Goal: Task Accomplishment & Management: Use online tool/utility

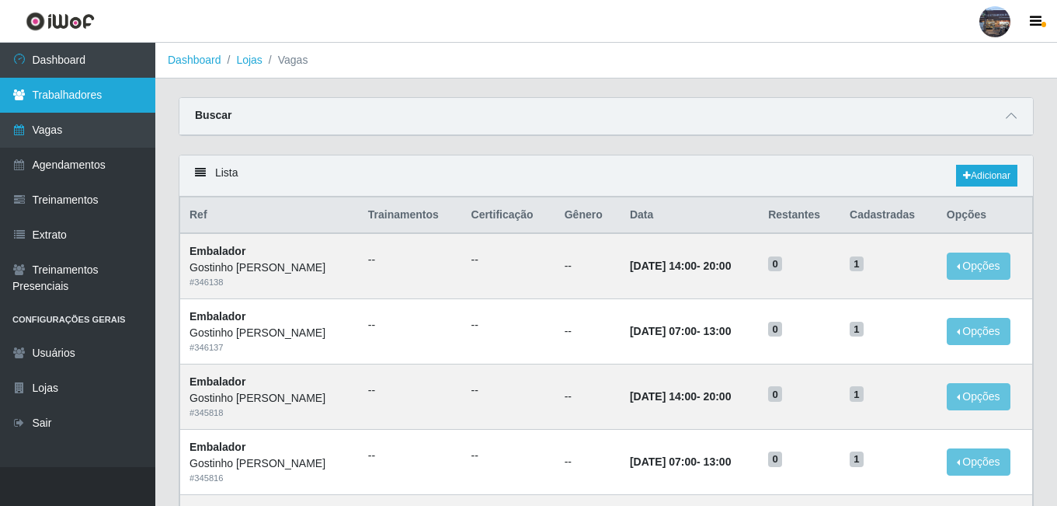
click at [93, 106] on link "Trabalhadores" at bounding box center [77, 95] width 155 height 35
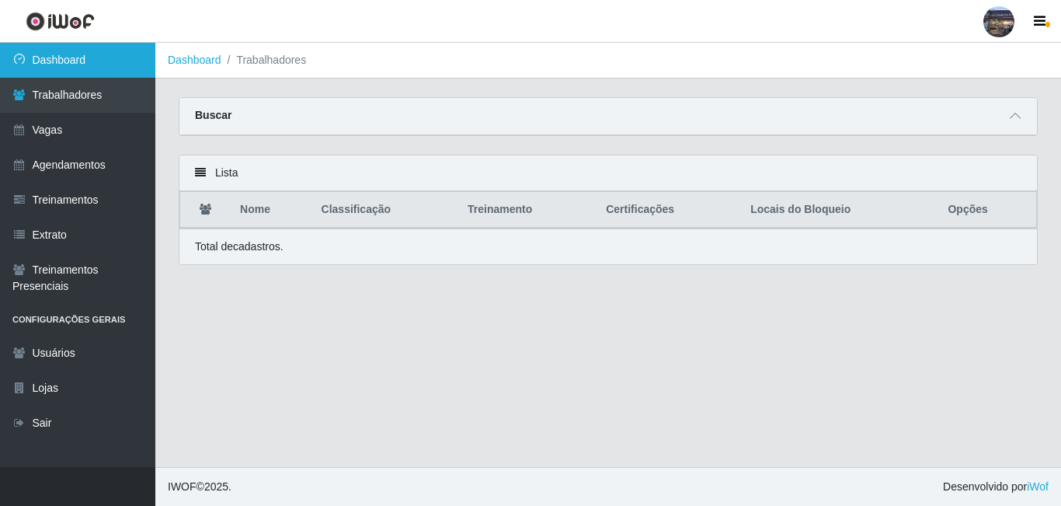
click at [94, 68] on link "Dashboard" at bounding box center [77, 60] width 155 height 35
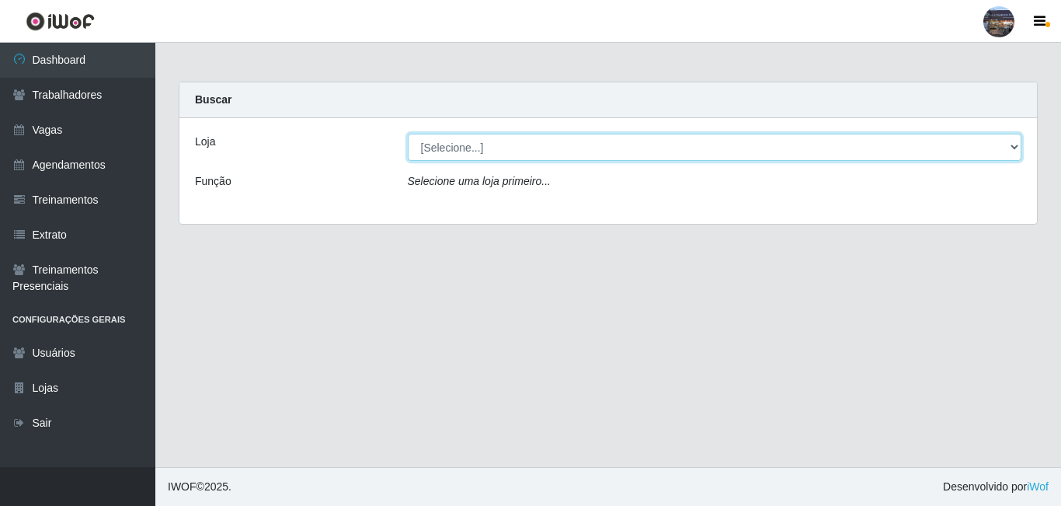
click at [453, 152] on select "[Selecione...] Gostinho da Roça" at bounding box center [715, 147] width 614 height 27
select select "303"
click at [408, 134] on select "[Selecione...] Gostinho da Roça" at bounding box center [715, 147] width 614 height 27
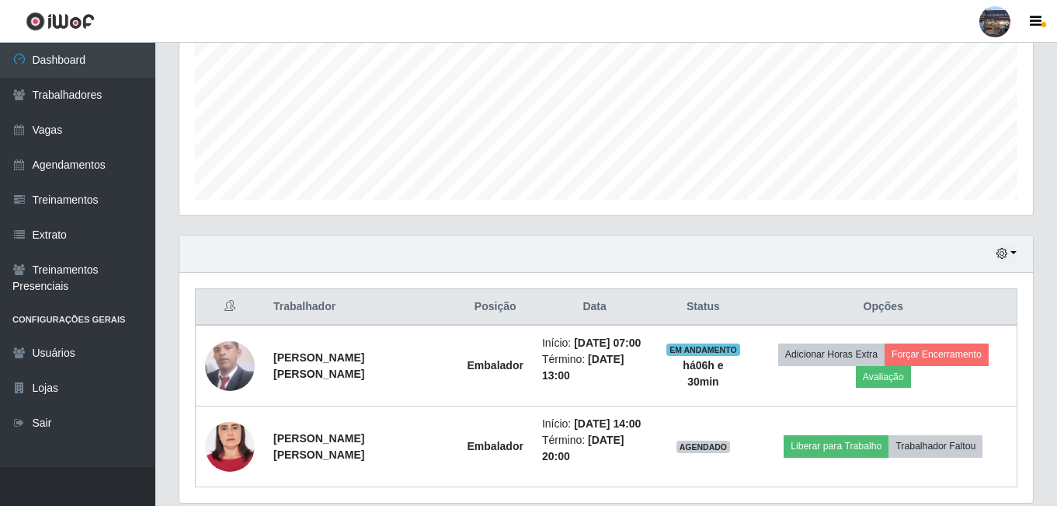
scroll to position [411, 0]
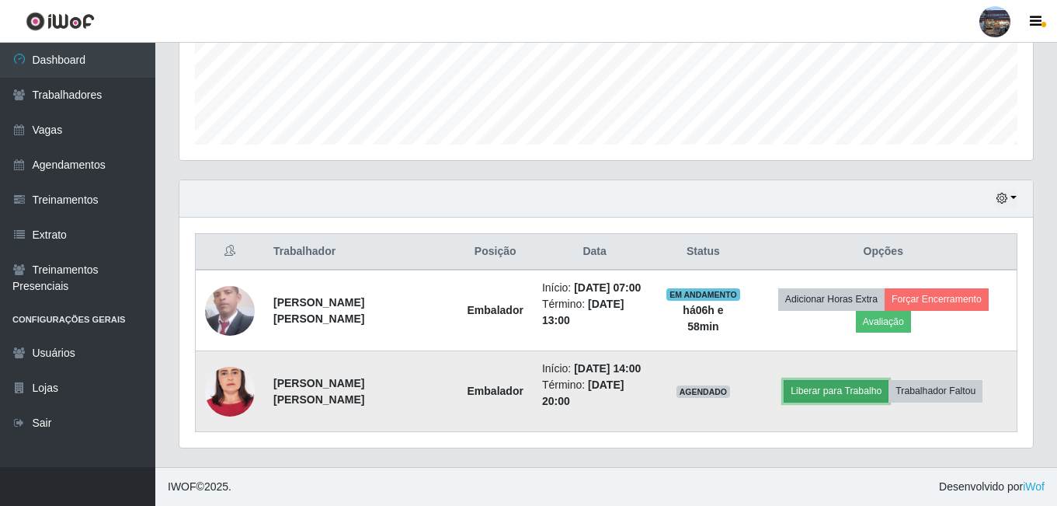
click at [869, 401] on button "Liberar para Trabalho" at bounding box center [836, 391] width 105 height 22
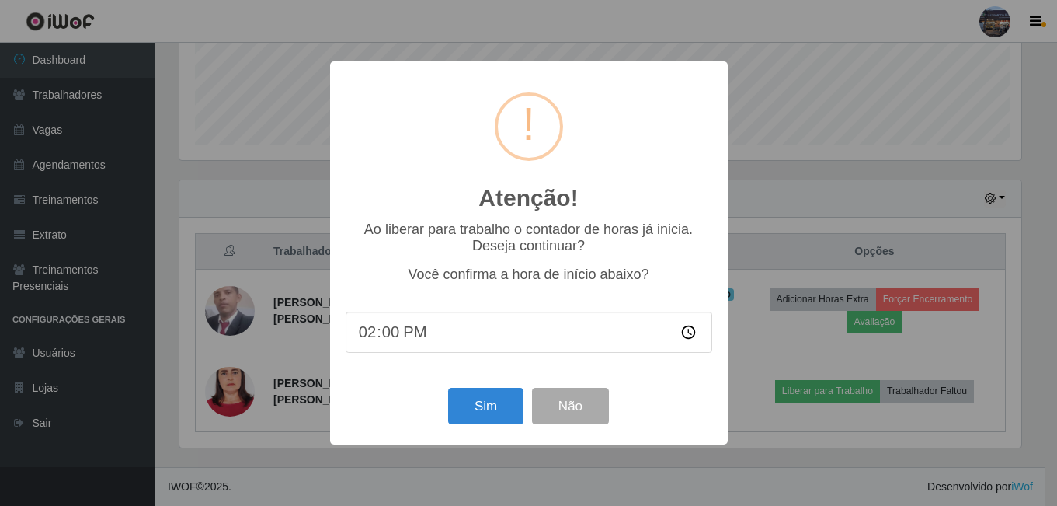
scroll to position [322, 846]
click at [478, 403] on button "Sim" at bounding box center [487, 405] width 75 height 36
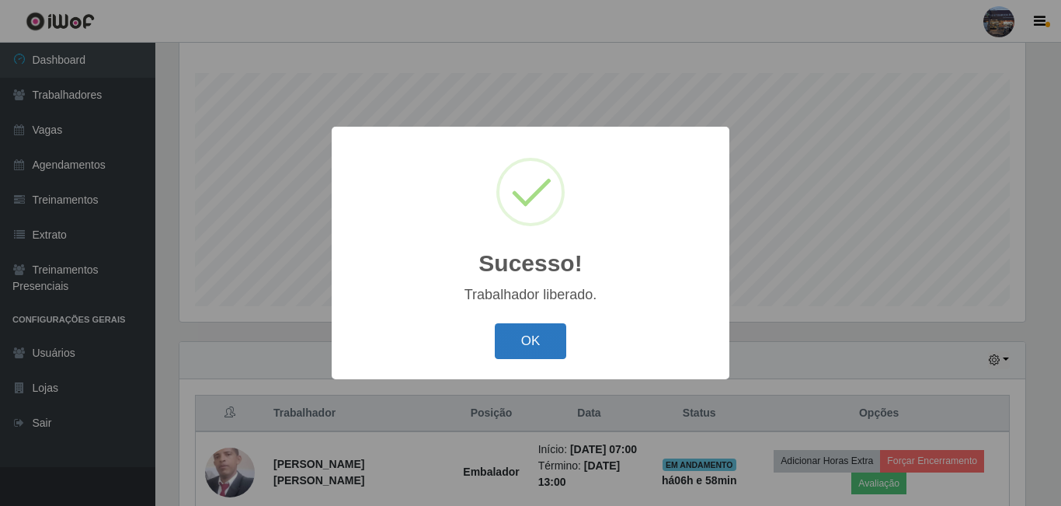
click at [540, 343] on button "OK" at bounding box center [531, 341] width 72 height 36
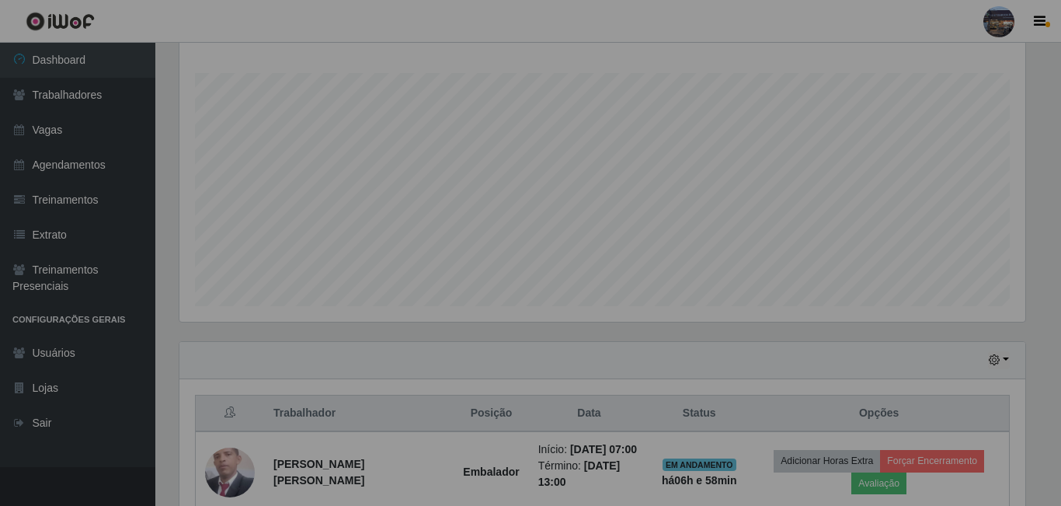
scroll to position [322, 853]
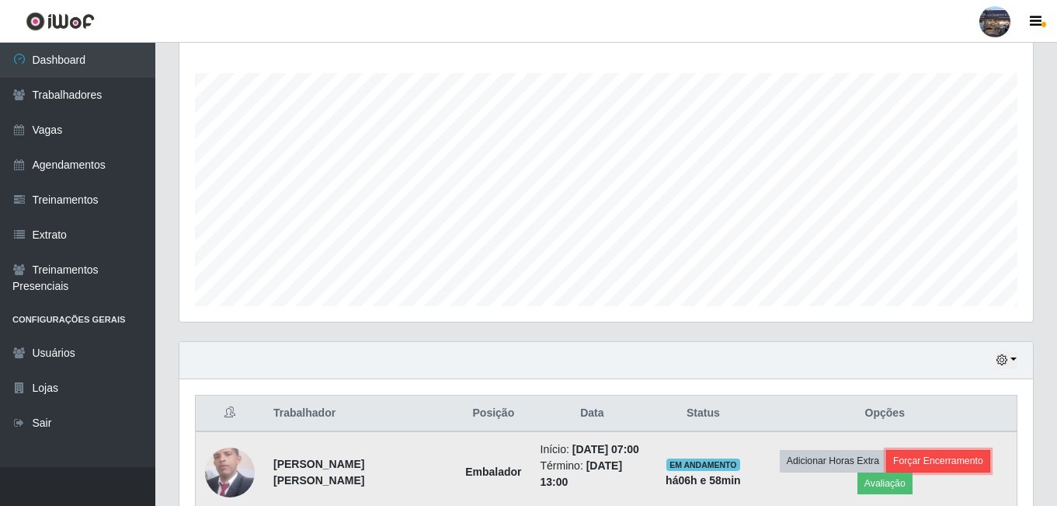
click at [957, 467] on button "Forçar Encerramento" at bounding box center [938, 461] width 104 height 22
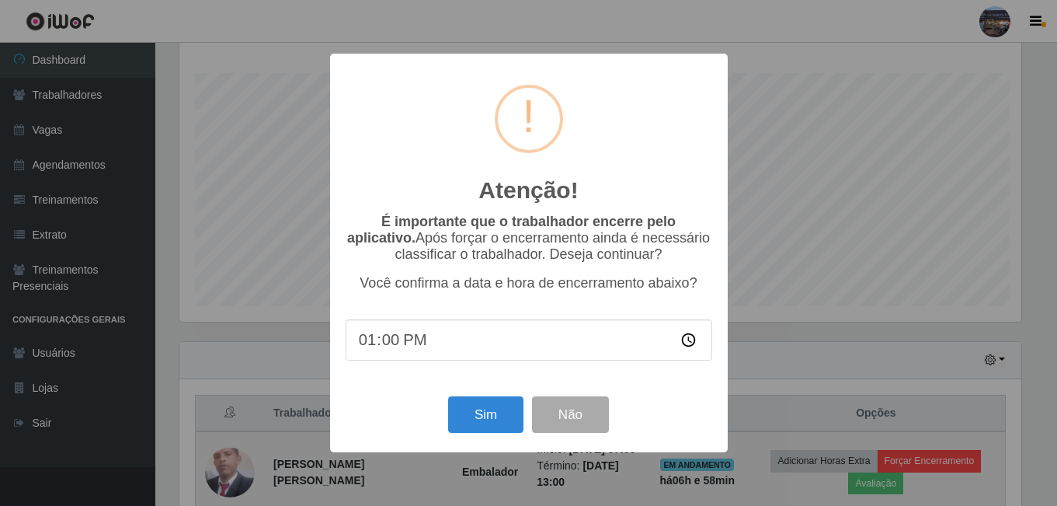
scroll to position [322, 846]
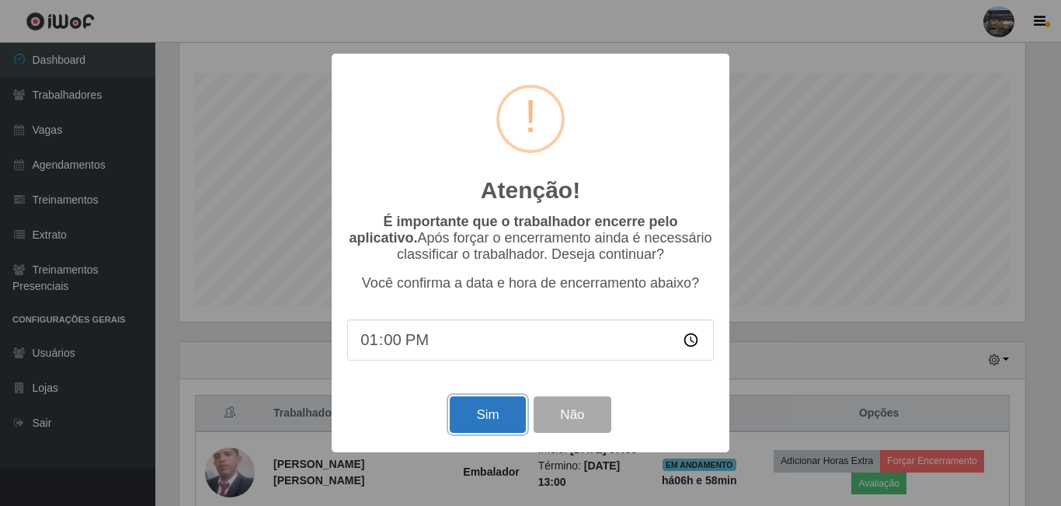
click at [515, 416] on button "Sim" at bounding box center [487, 414] width 75 height 36
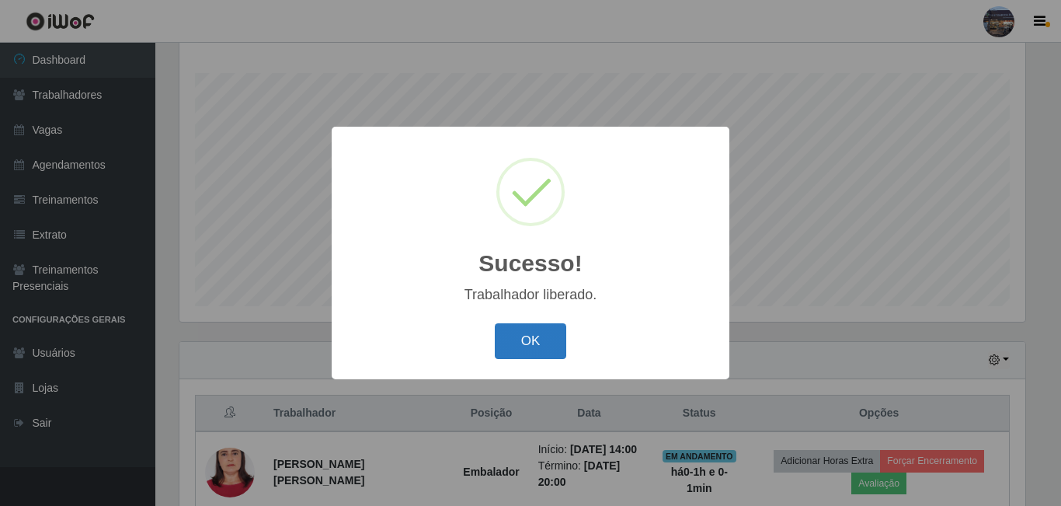
click at [561, 349] on button "OK" at bounding box center [531, 341] width 72 height 36
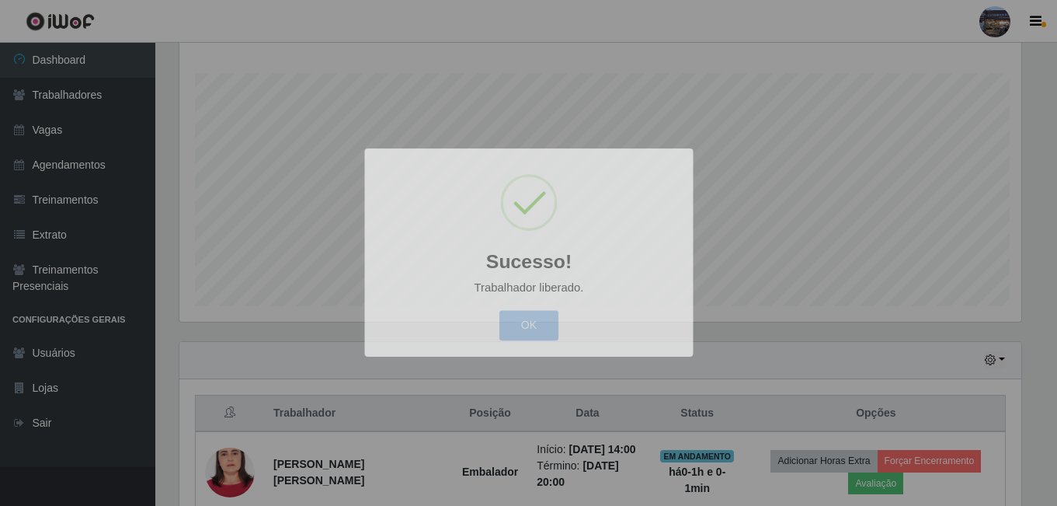
scroll to position [322, 853]
